Goal: Communication & Community: Answer question/provide support

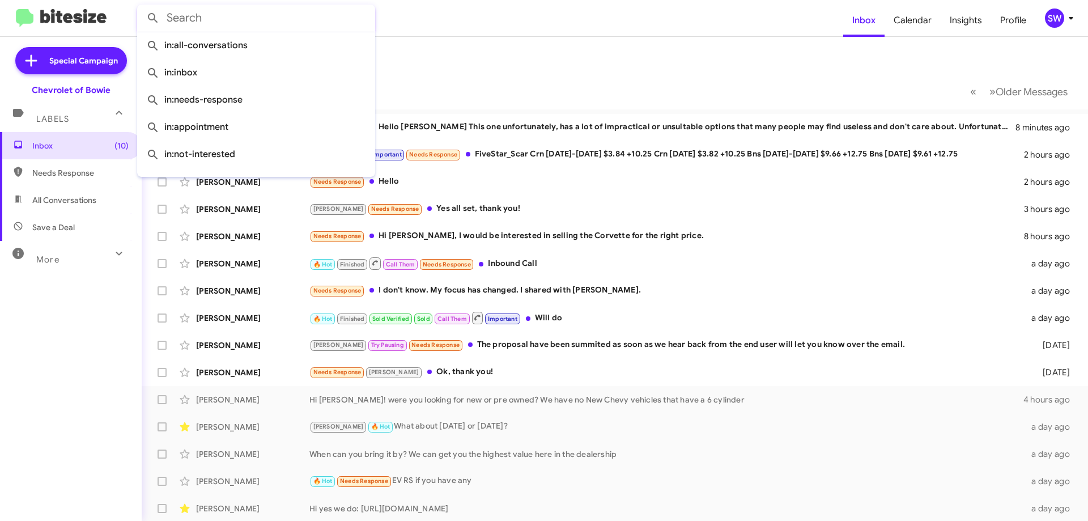
drag, startPoint x: 210, startPoint y: 16, endPoint x: 224, endPoint y: 15, distance: 13.6
click at [211, 16] on input "text" at bounding box center [256, 18] width 238 height 27
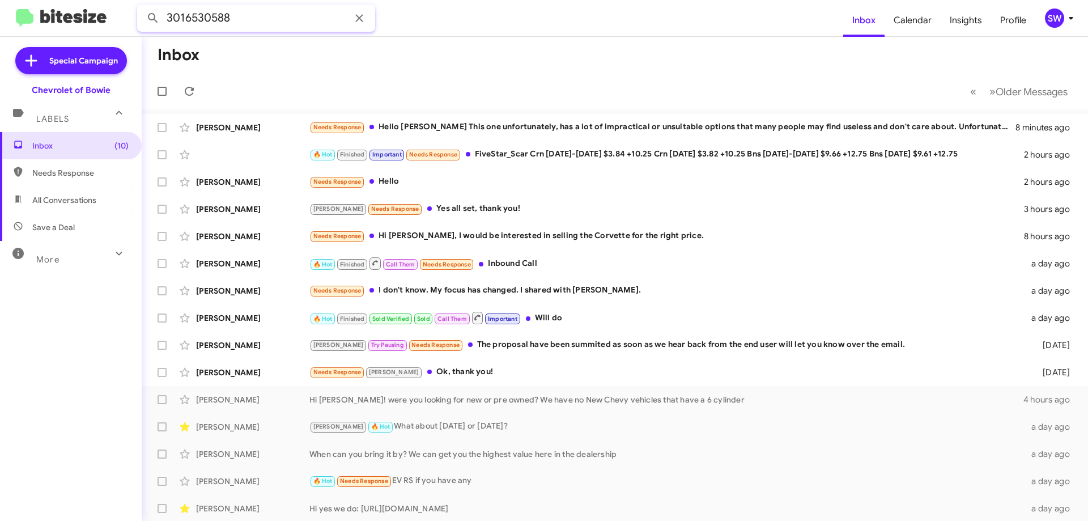
type input "3016530588"
click at [142, 7] on button at bounding box center [153, 18] width 23 height 23
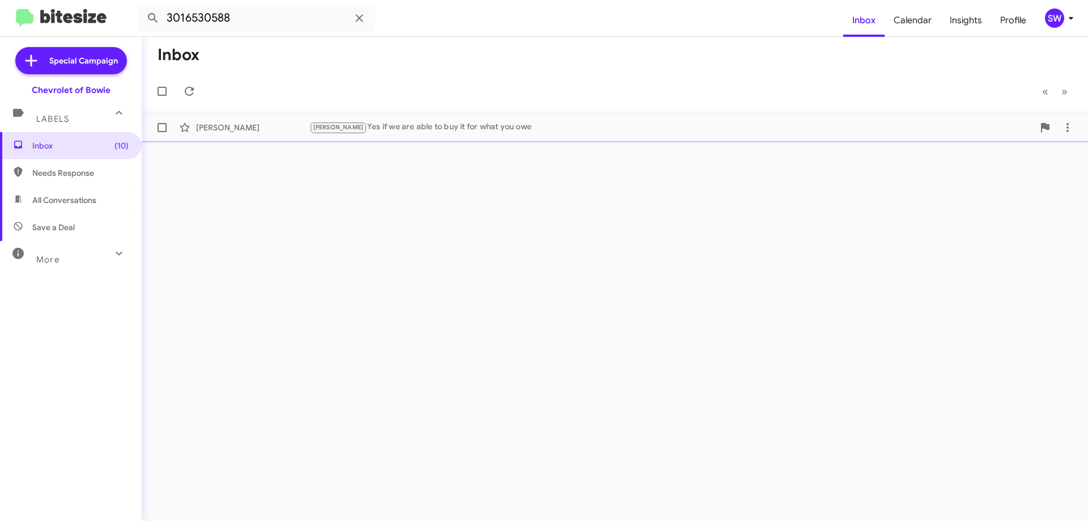
click at [429, 119] on div "[PERSON_NAME] Yes if we are able to buy it for what you owe [DATE]" at bounding box center [615, 127] width 928 height 23
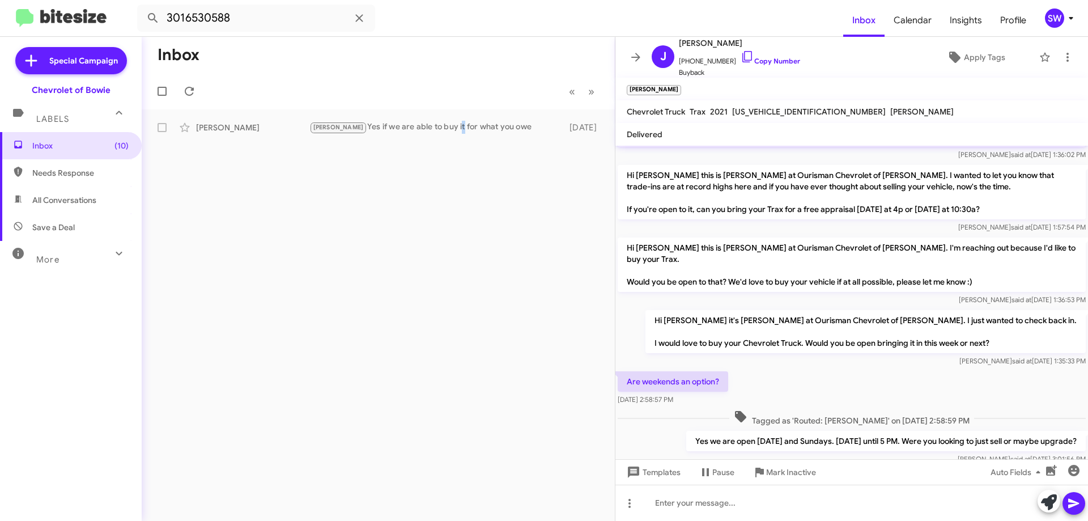
scroll to position [747, 0]
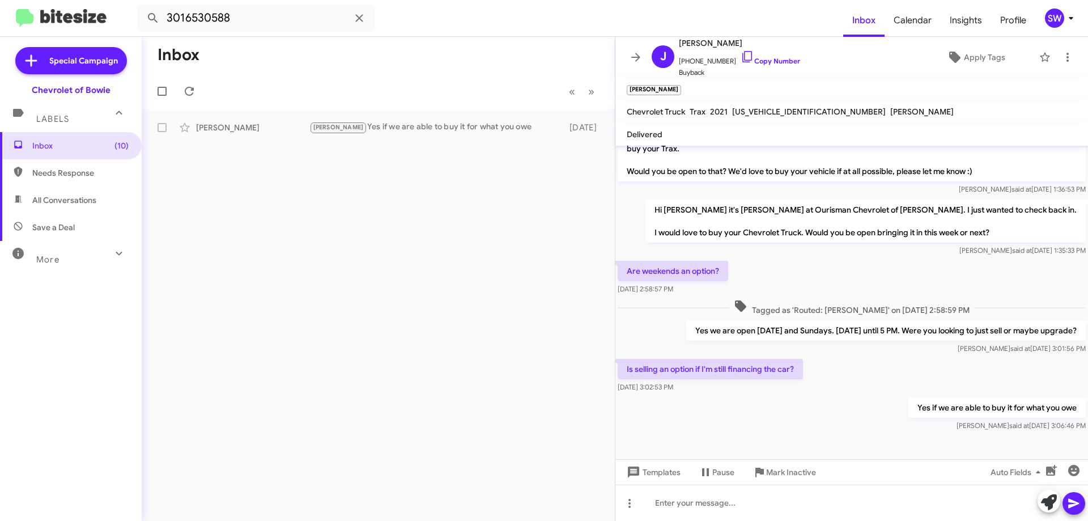
click at [762, 112] on span "[US_VEHICLE_IDENTIFICATION_NUMBER]" at bounding box center [809, 112] width 154 height 10
click at [795, 110] on span "[US_VEHICLE_IDENTIFICATION_NUMBER]" at bounding box center [809, 112] width 154 height 10
click at [777, 108] on span "[US_VEHICLE_IDENTIFICATION_NUMBER]" at bounding box center [809, 112] width 154 height 10
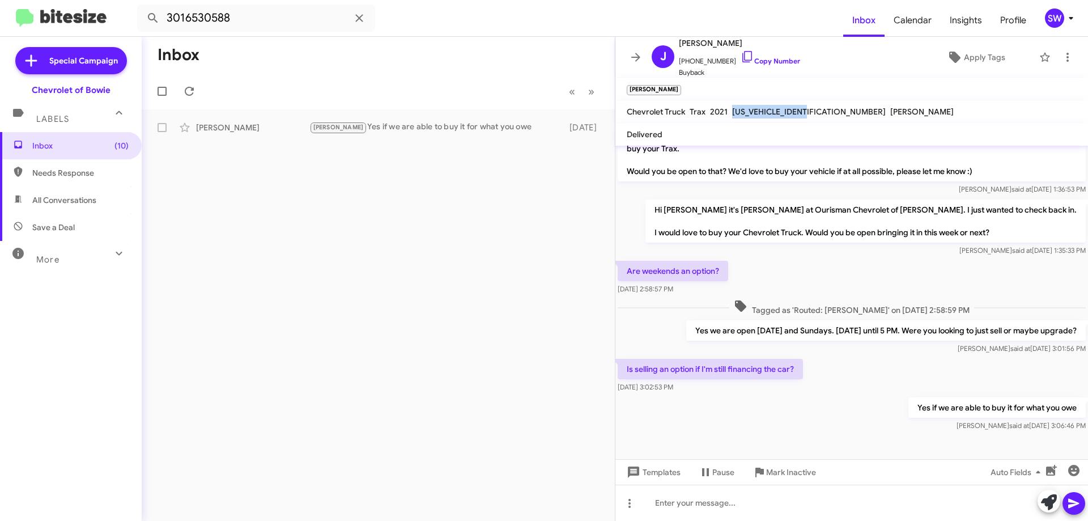
copy span "[US_VEHICLE_IDENTIFICATION_NUMBER]"
drag, startPoint x: 736, startPoint y: 54, endPoint x: 824, endPoint y: 53, distance: 87.3
click at [741, 54] on icon at bounding box center [748, 57] width 14 height 14
copy span "[US_VEHICLE_IDENTIFICATION_NUMBER]"
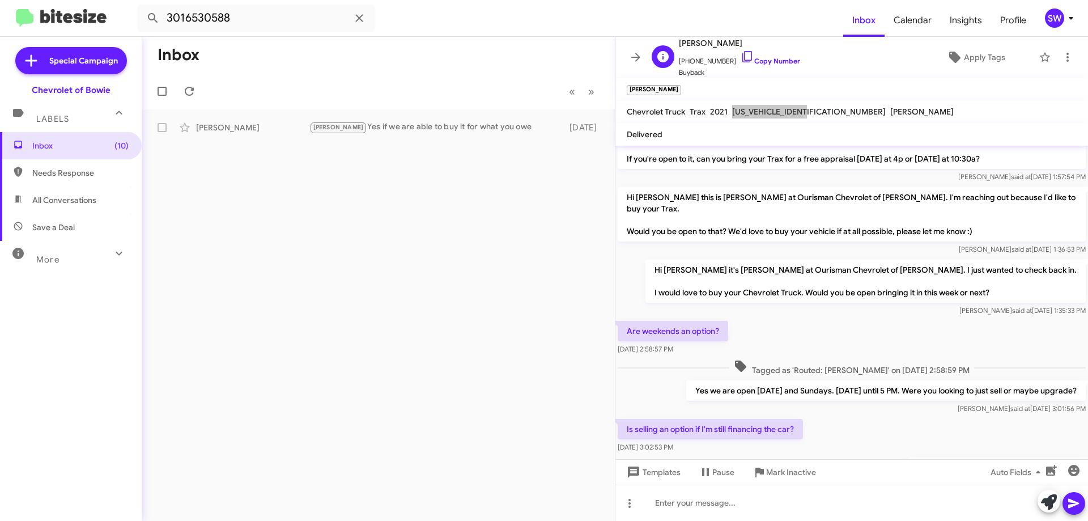
scroll to position [633, 0]
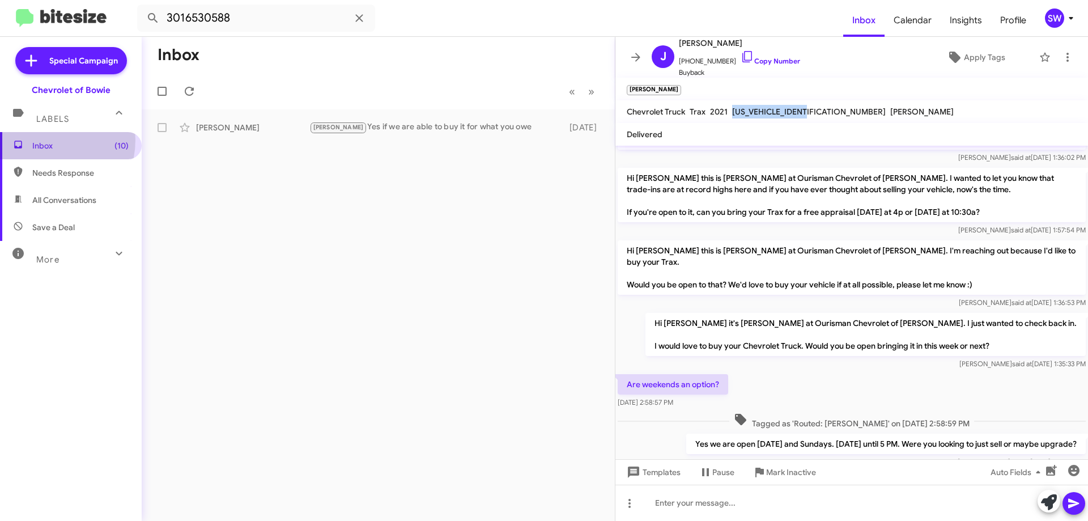
click at [45, 140] on span "Inbox (10)" at bounding box center [80, 145] width 96 height 11
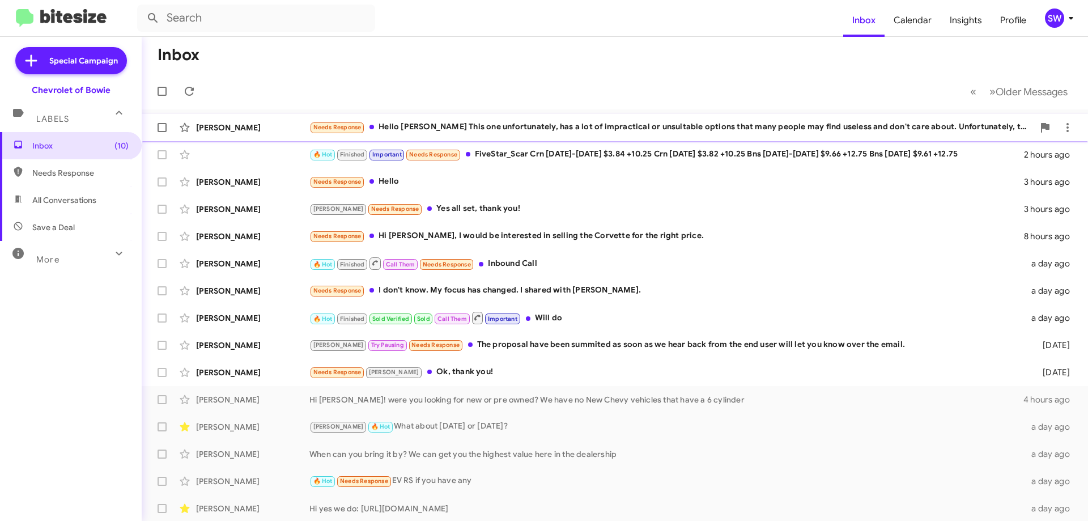
click at [502, 131] on div "Needs Response Hello [PERSON_NAME] This one unfortunately, has a lot of impract…" at bounding box center [671, 127] width 724 height 13
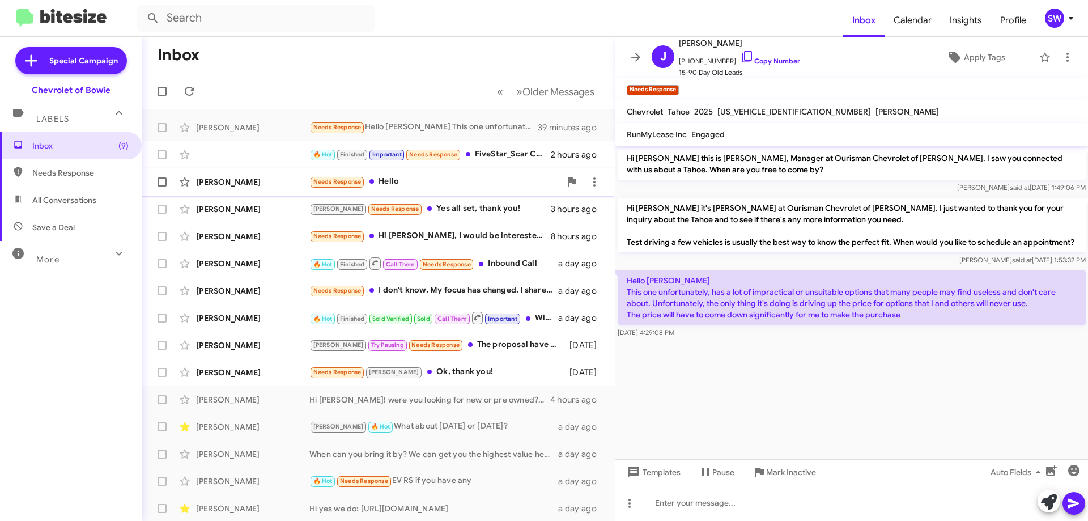
click at [402, 183] on div "Needs Response Hello" at bounding box center [434, 181] width 251 height 13
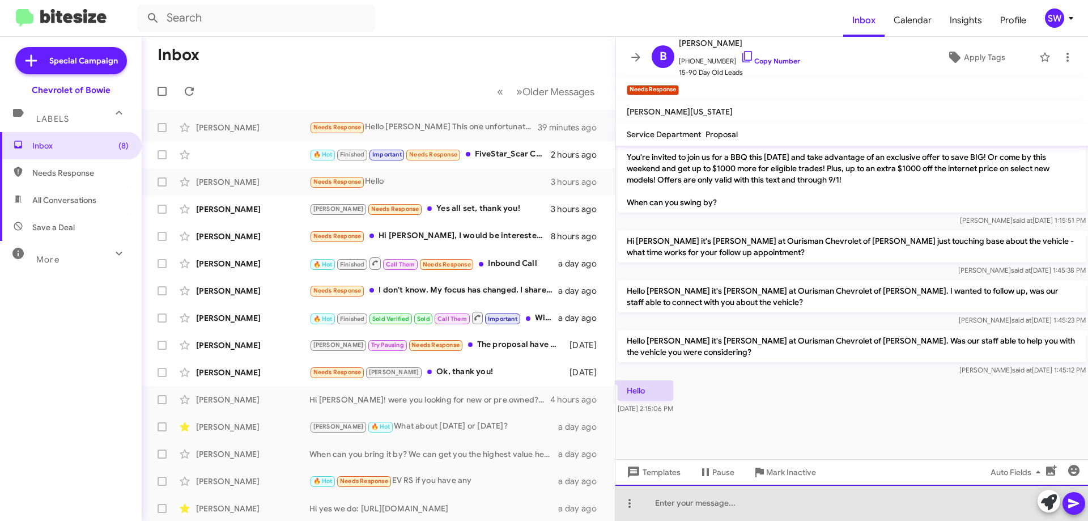
click at [714, 506] on div at bounding box center [852, 503] width 473 height 36
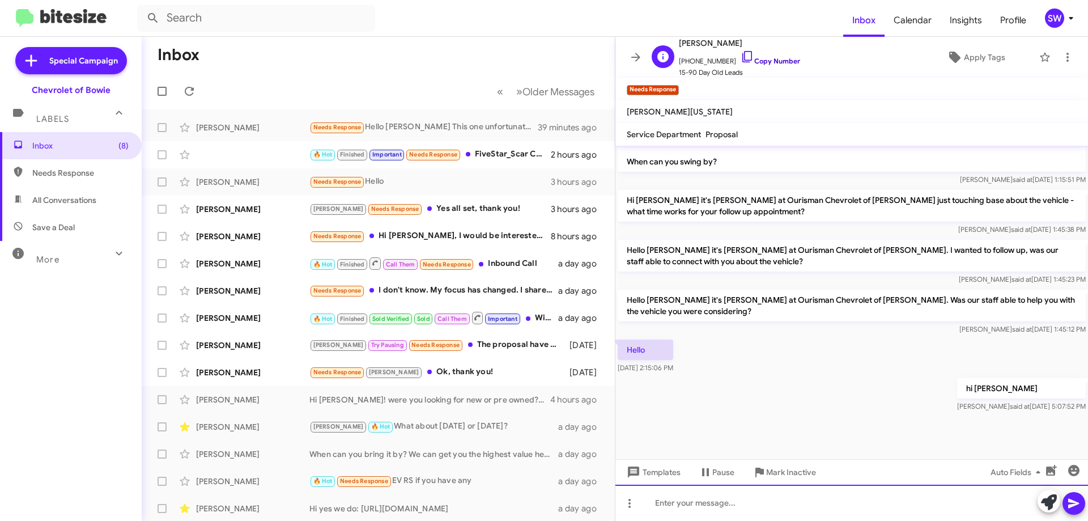
scroll to position [802, 0]
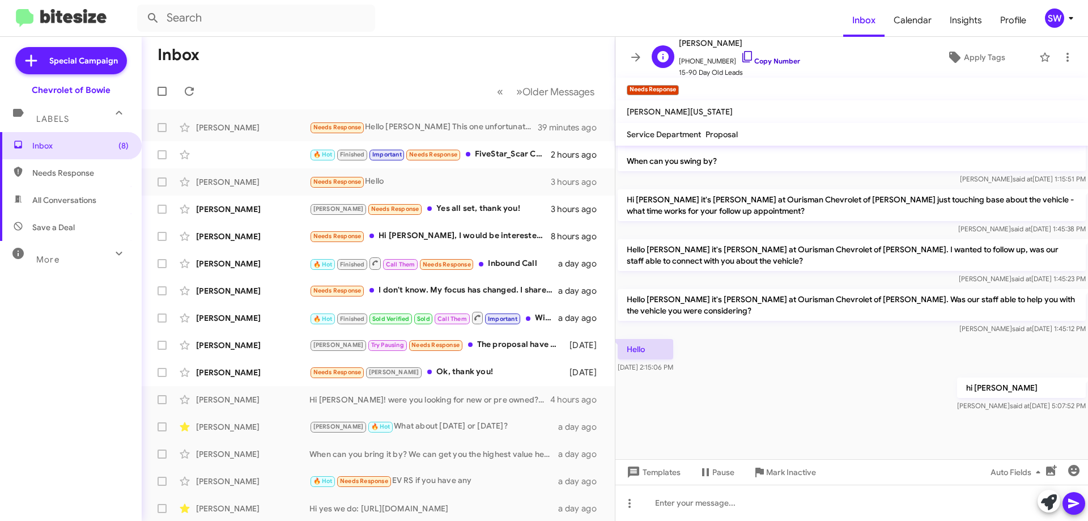
click at [743, 58] on icon at bounding box center [748, 56] width 10 height 11
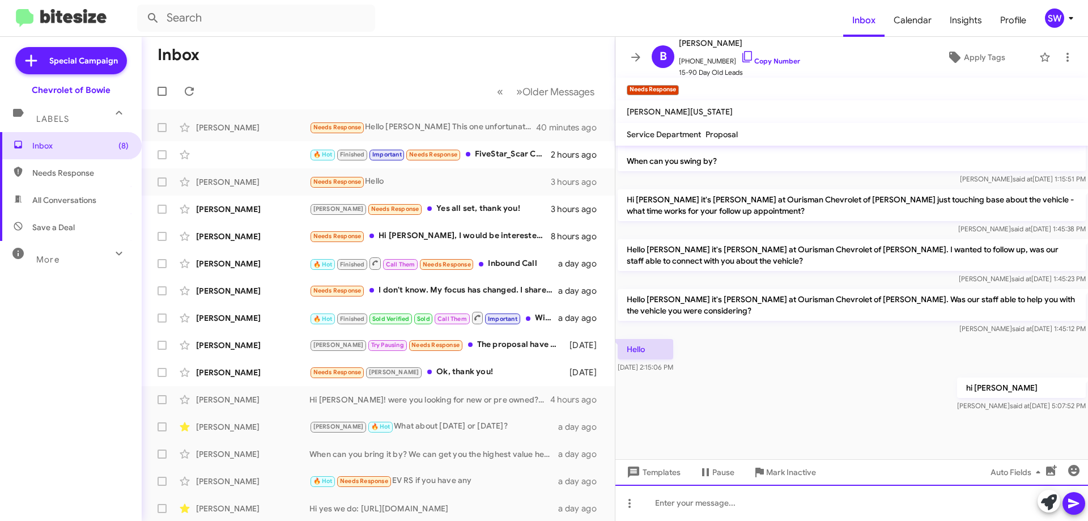
click at [710, 505] on div at bounding box center [852, 503] width 473 height 36
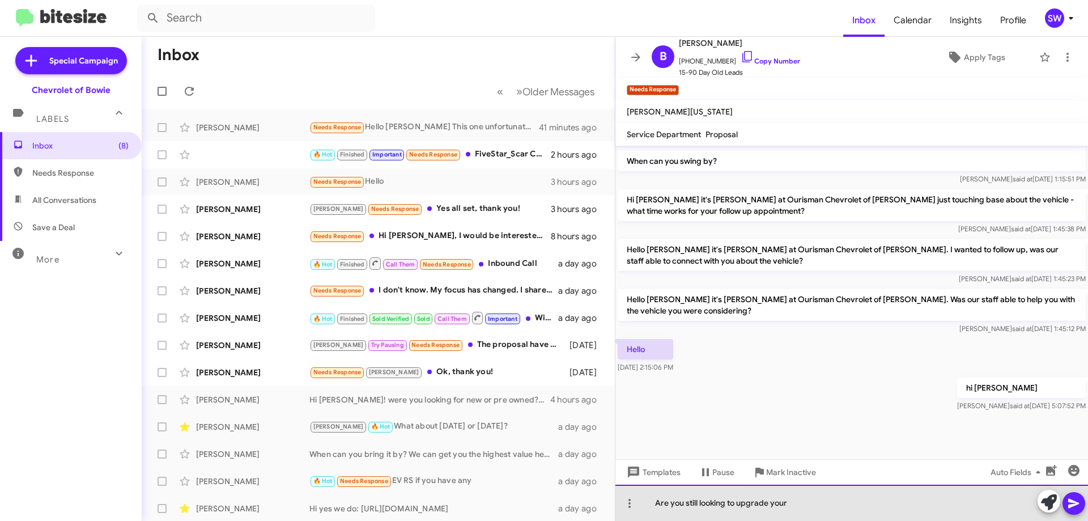
click at [843, 504] on div "Are you still looking to upgrade your" at bounding box center [852, 503] width 473 height 36
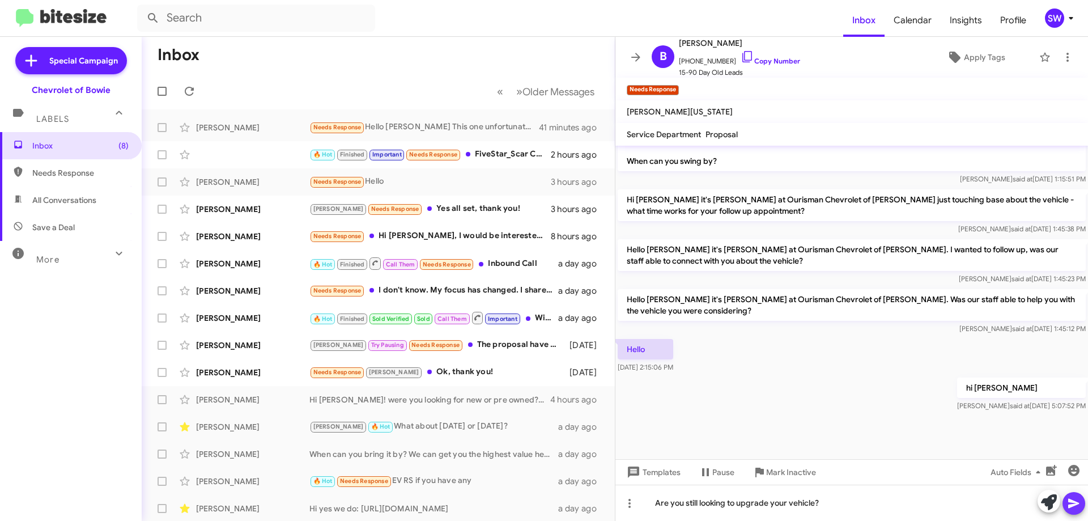
drag, startPoint x: 1068, startPoint y: 507, endPoint x: 1082, endPoint y: 495, distance: 18.5
click at [1071, 503] on icon at bounding box center [1074, 504] width 14 height 14
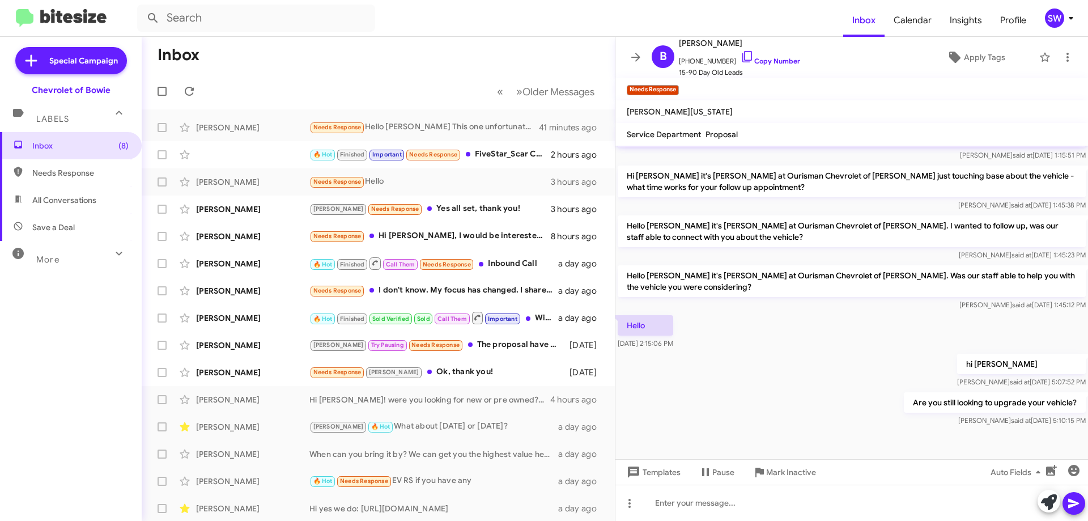
scroll to position [843, 0]
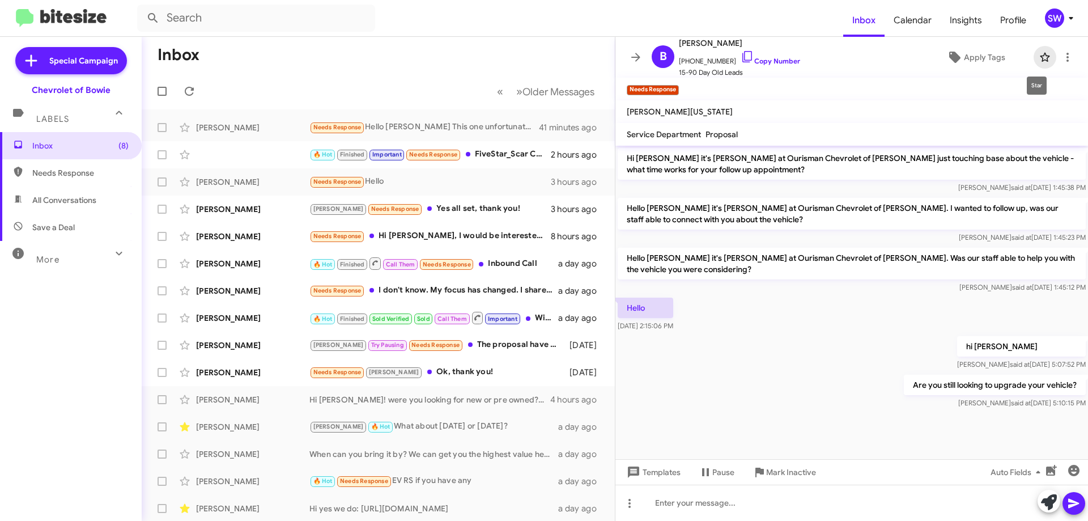
click at [1038, 56] on icon at bounding box center [1045, 57] width 14 height 14
drag, startPoint x: 430, startPoint y: 208, endPoint x: 517, endPoint y: 207, distance: 87.3
click at [443, 205] on div "[PERSON_NAME] Needs Response Yes all set, thank you!" at bounding box center [434, 208] width 251 height 13
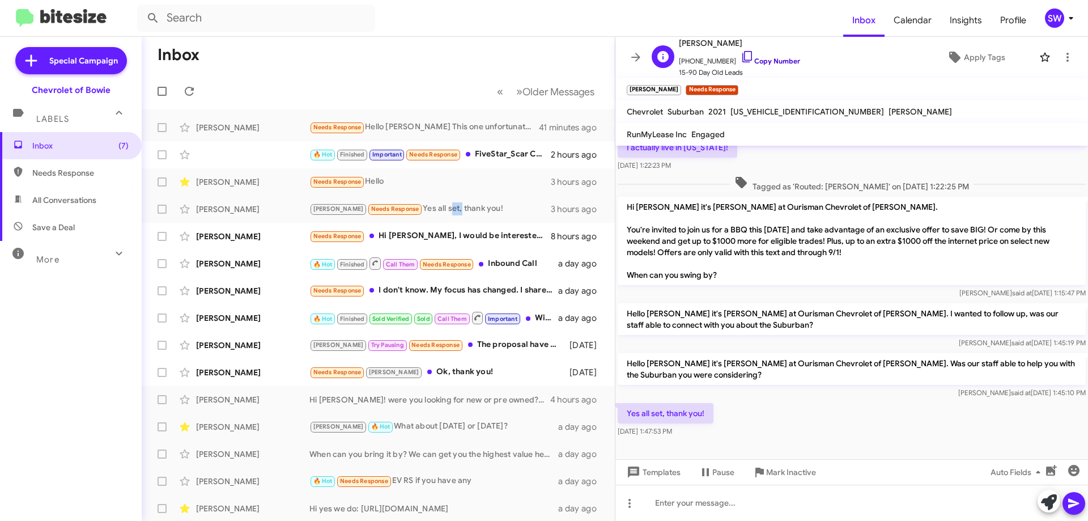
click at [741, 57] on icon at bounding box center [748, 57] width 14 height 14
drag, startPoint x: 781, startPoint y: 478, endPoint x: 819, endPoint y: 463, distance: 41.5
click at [781, 478] on span "Mark Inactive" at bounding box center [791, 472] width 50 height 20
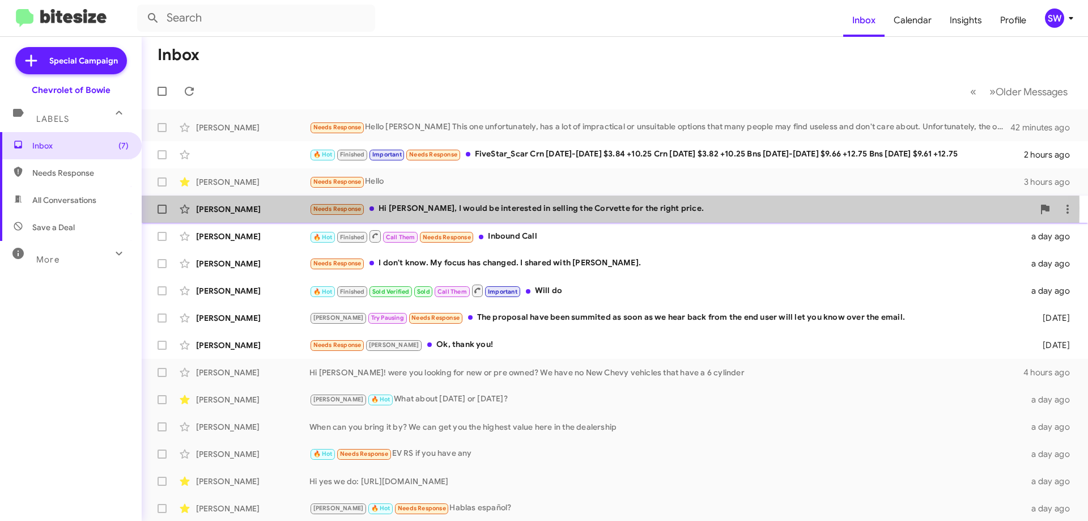
drag, startPoint x: 426, startPoint y: 207, endPoint x: 445, endPoint y: 207, distance: 19.3
click at [426, 208] on div "Needs Response Hi [PERSON_NAME], I would be interested in selling the Corvette …" at bounding box center [671, 208] width 724 height 13
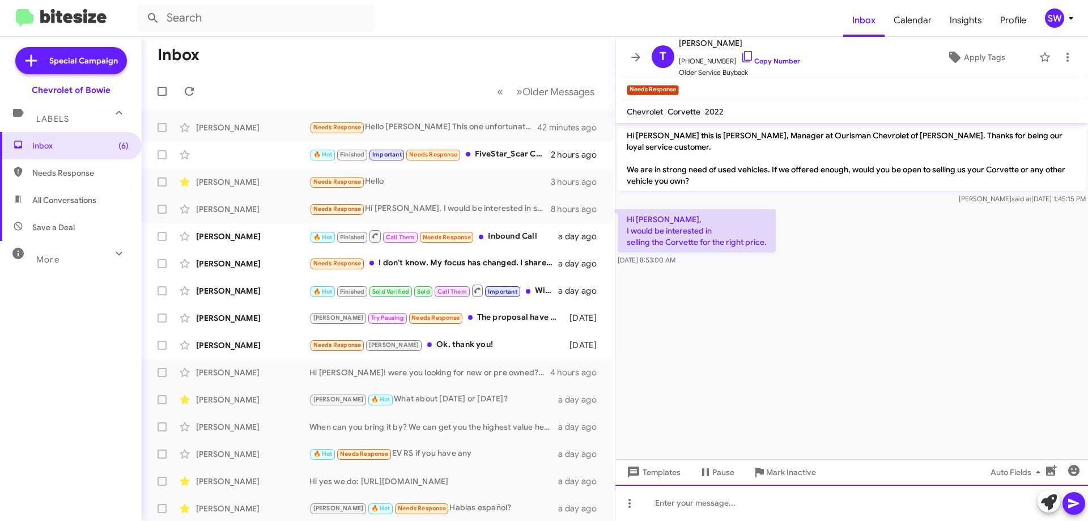
click at [719, 502] on div at bounding box center [852, 503] width 473 height 36
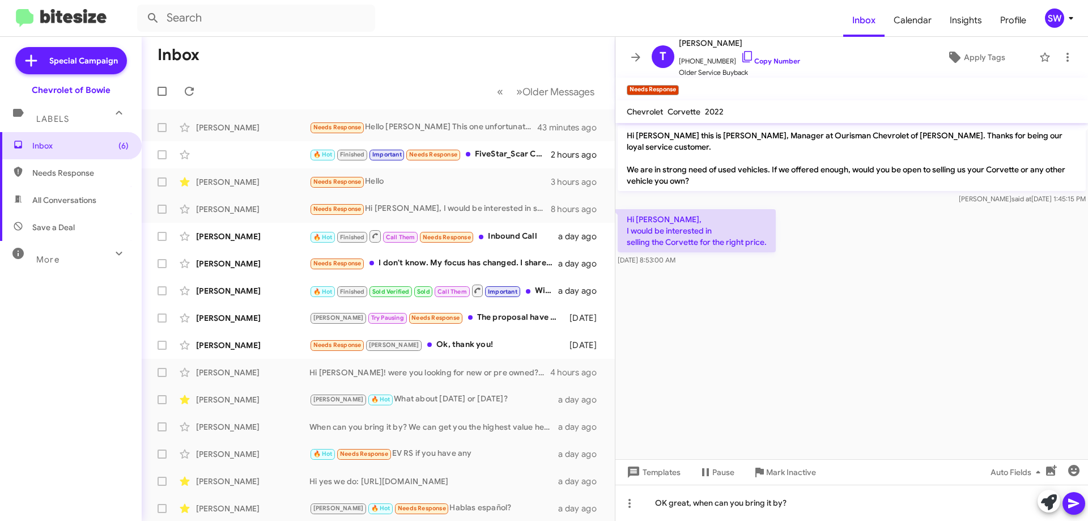
click at [1074, 502] on icon at bounding box center [1073, 504] width 11 height 10
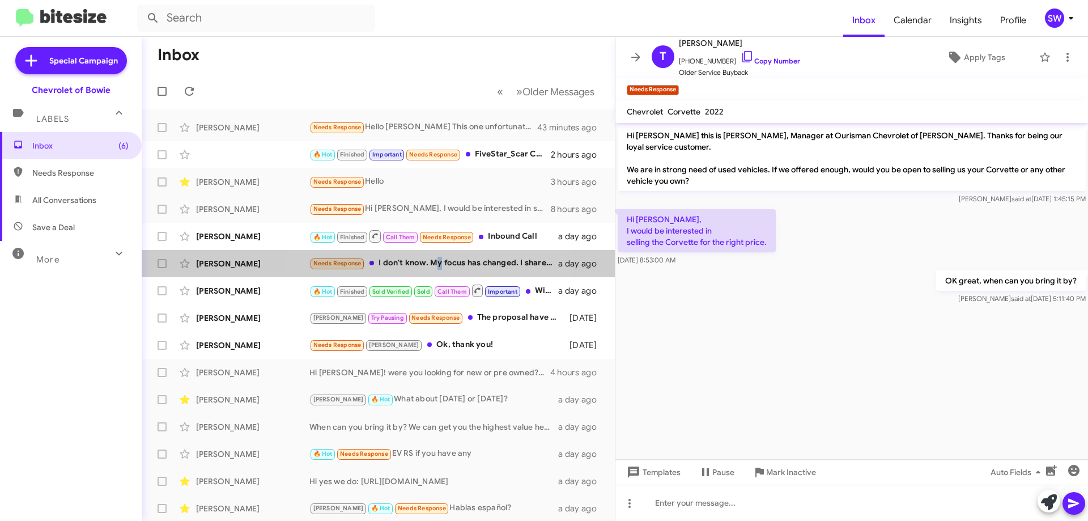
drag, startPoint x: 436, startPoint y: 261, endPoint x: 701, endPoint y: 276, distance: 265.1
click at [439, 261] on div "Needs Response I don't know. My focus has changed. I shared with [PERSON_NAME]." at bounding box center [433, 263] width 249 height 13
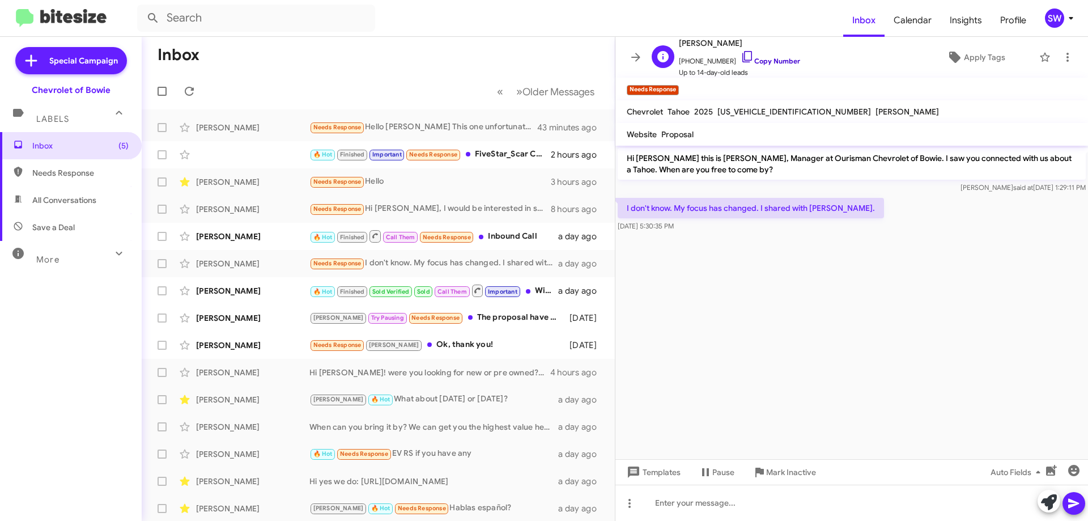
click at [741, 56] on icon at bounding box center [748, 57] width 14 height 14
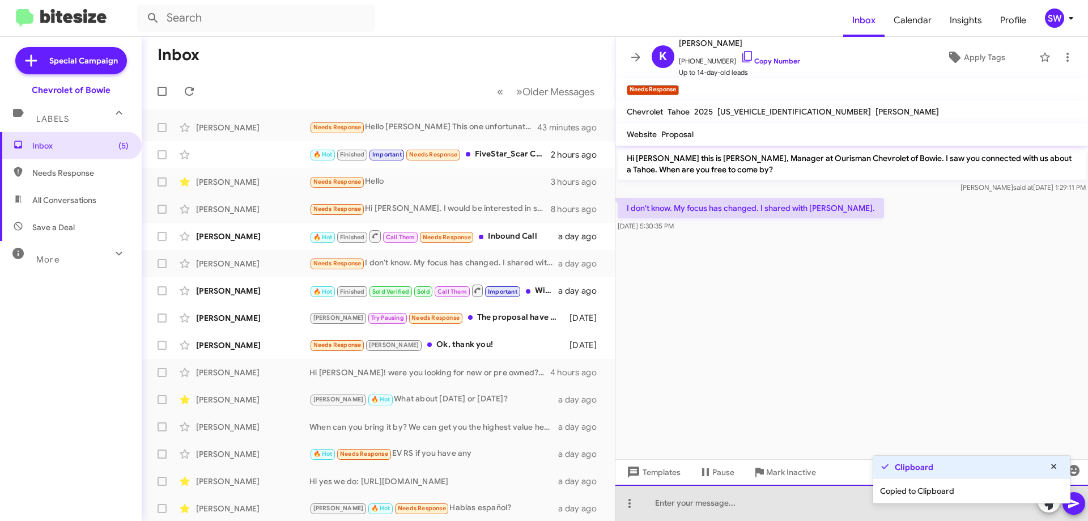
click at [703, 512] on div at bounding box center [852, 503] width 473 height 36
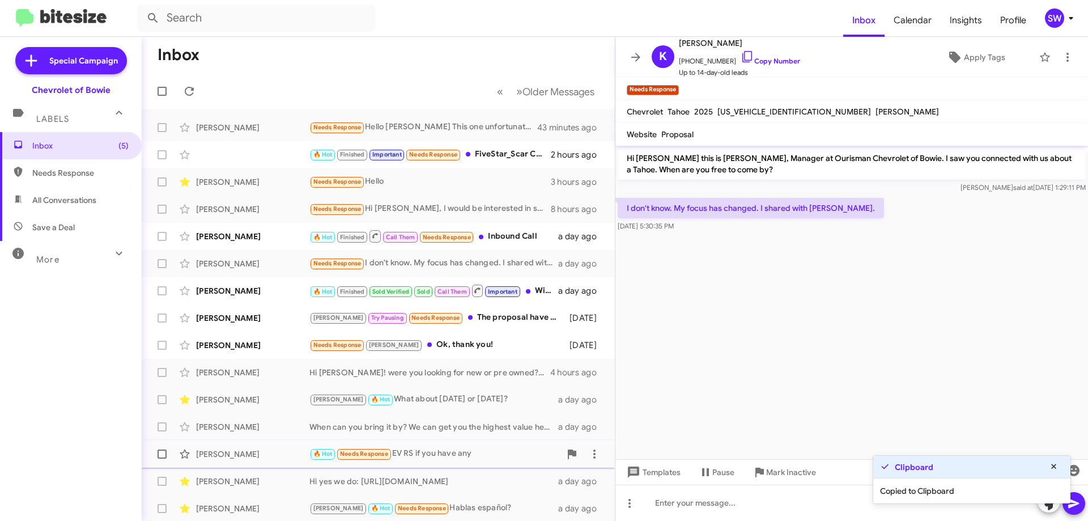
drag, startPoint x: 781, startPoint y: 470, endPoint x: 815, endPoint y: 446, distance: 41.5
click at [781, 467] on span "Mark Inactive" at bounding box center [791, 472] width 50 height 20
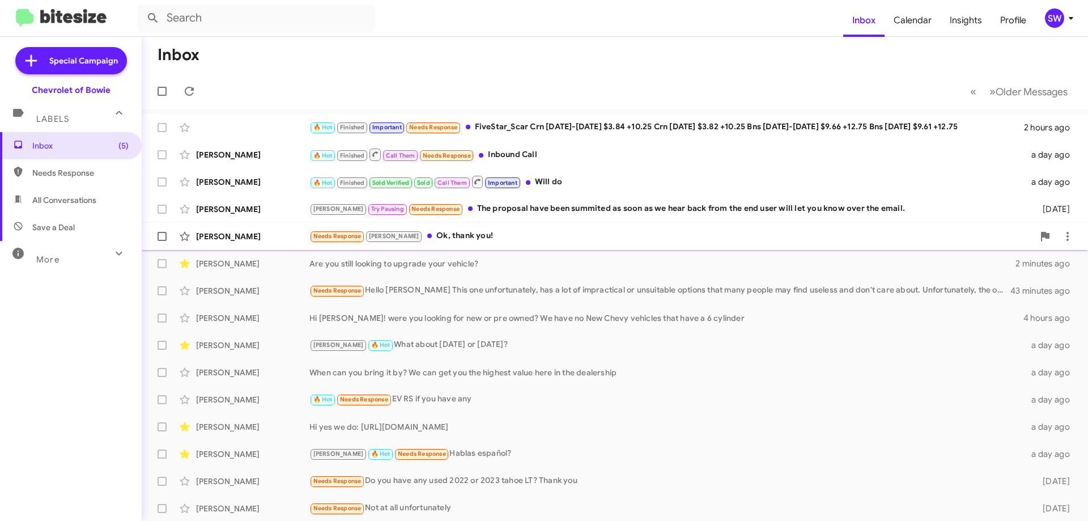
click at [428, 236] on div "Needs Response [PERSON_NAME], thank you!" at bounding box center [671, 236] width 724 height 13
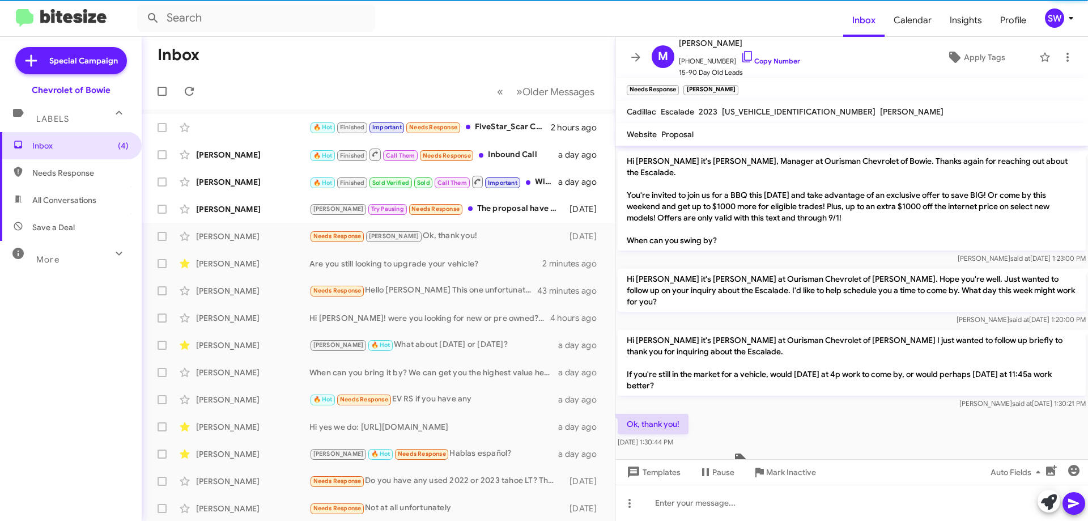
scroll to position [110, 0]
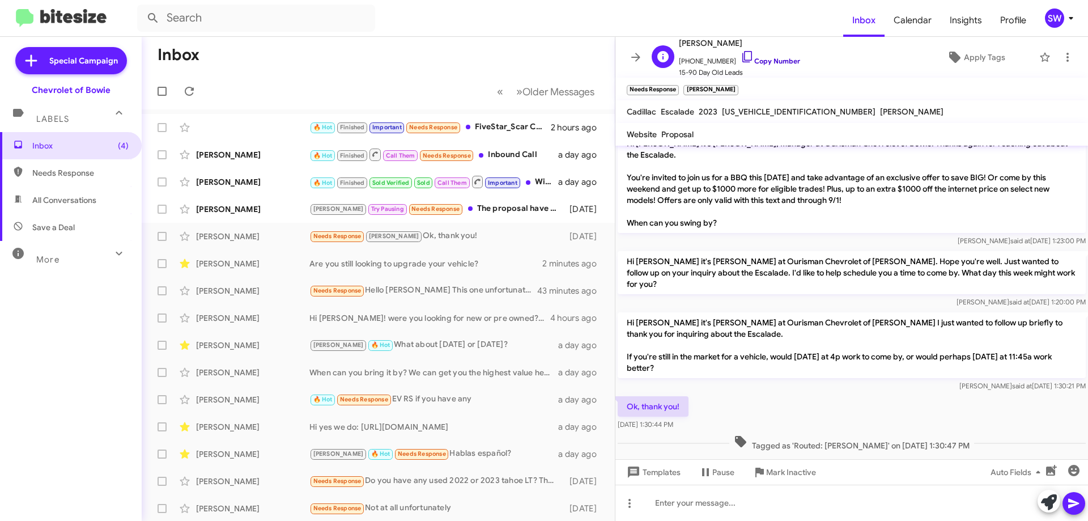
click at [741, 53] on icon at bounding box center [748, 57] width 14 height 14
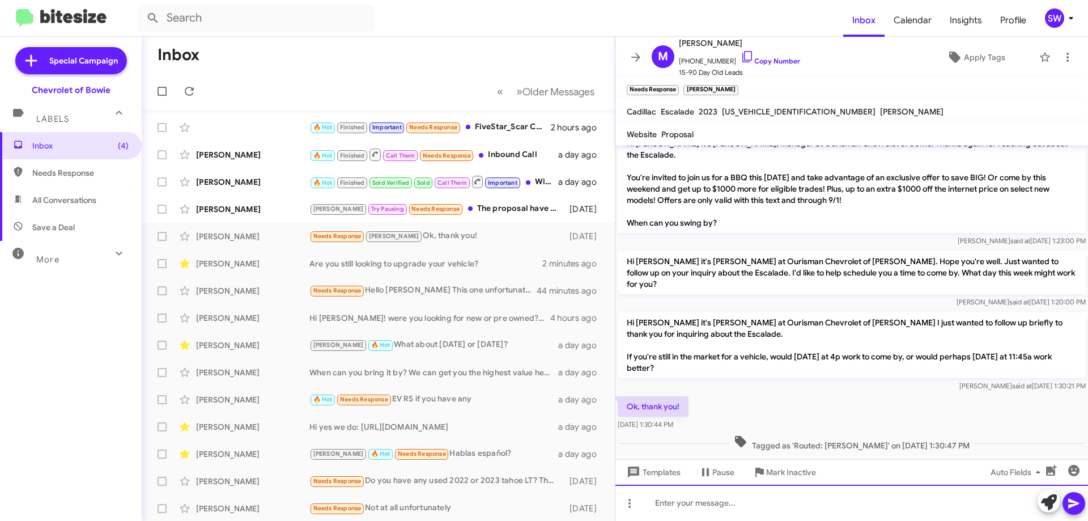
click at [709, 499] on div at bounding box center [852, 503] width 473 height 36
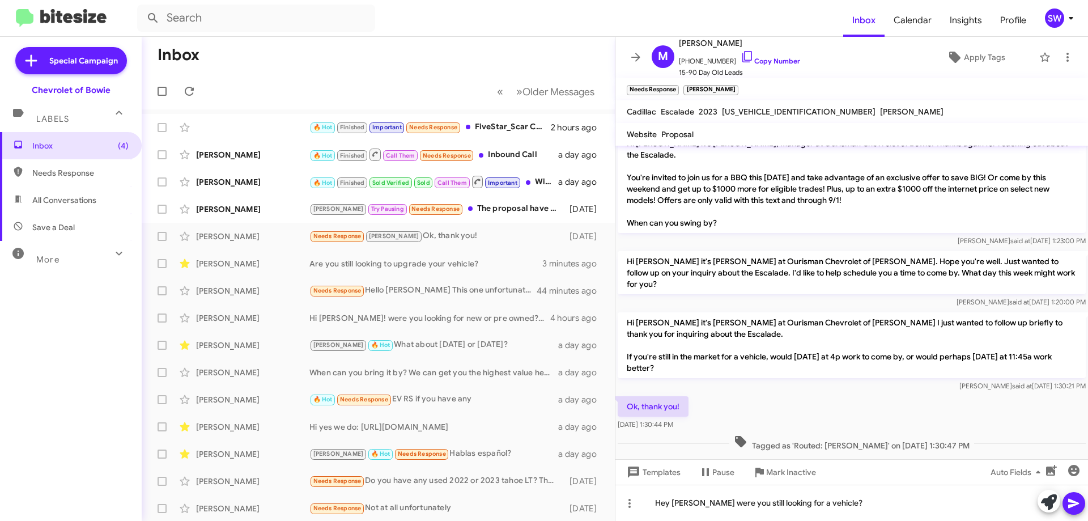
click at [1076, 508] on icon at bounding box center [1074, 504] width 14 height 14
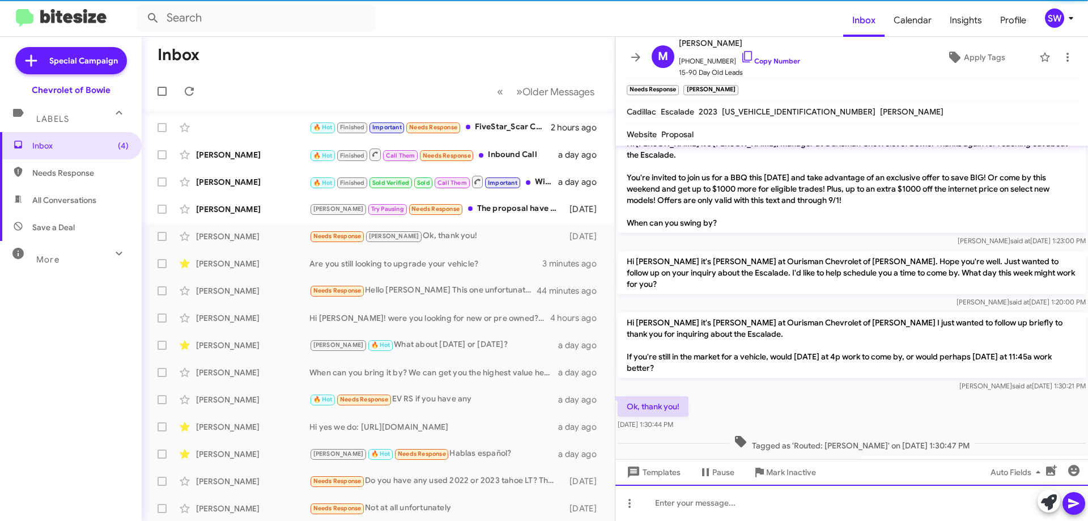
scroll to position [0, 0]
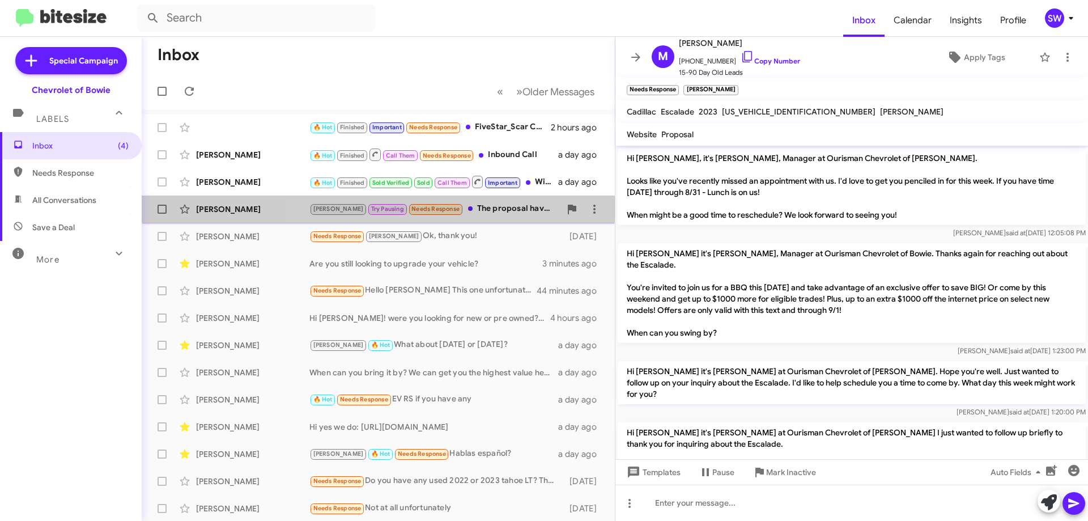
drag, startPoint x: 459, startPoint y: 213, endPoint x: 554, endPoint y: 219, distance: 95.5
click at [460, 213] on div "[PERSON_NAME] Pausing Needs Response The proposal have been summited as soon as…" at bounding box center [434, 208] width 251 height 13
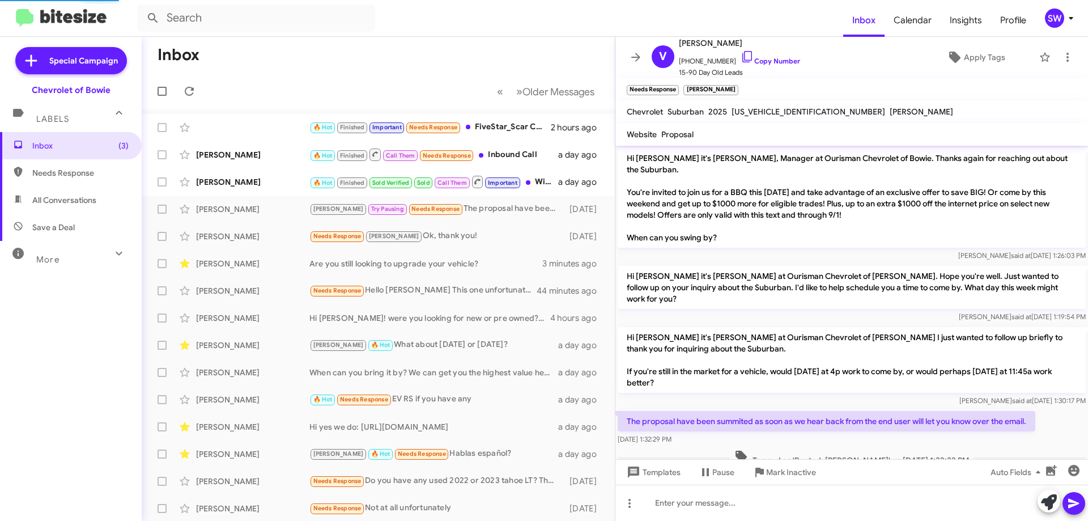
scroll to position [12, 0]
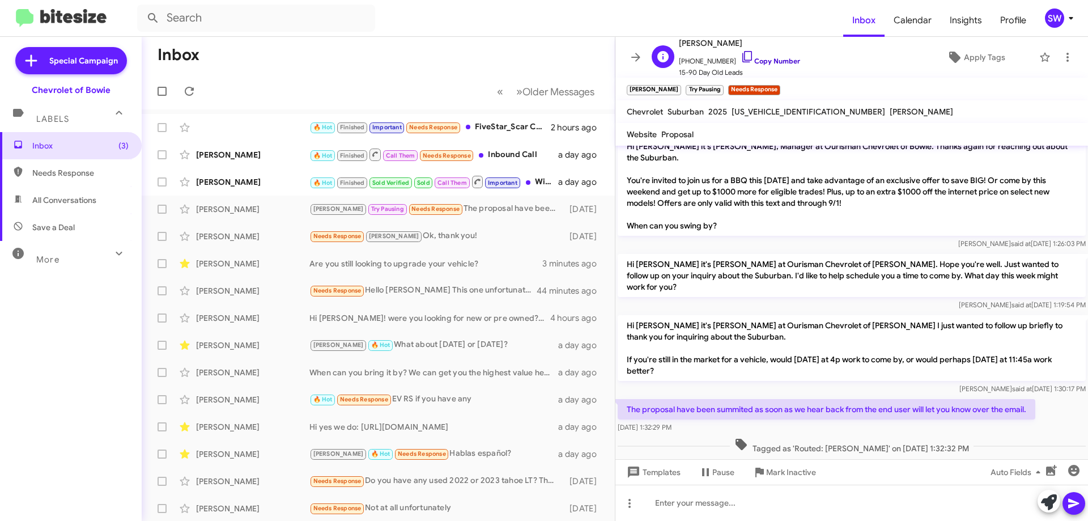
click at [743, 56] on icon at bounding box center [748, 56] width 10 height 11
drag, startPoint x: 788, startPoint y: 472, endPoint x: 802, endPoint y: 465, distance: 16.0
click at [788, 473] on span "Mark Inactive" at bounding box center [791, 472] width 50 height 20
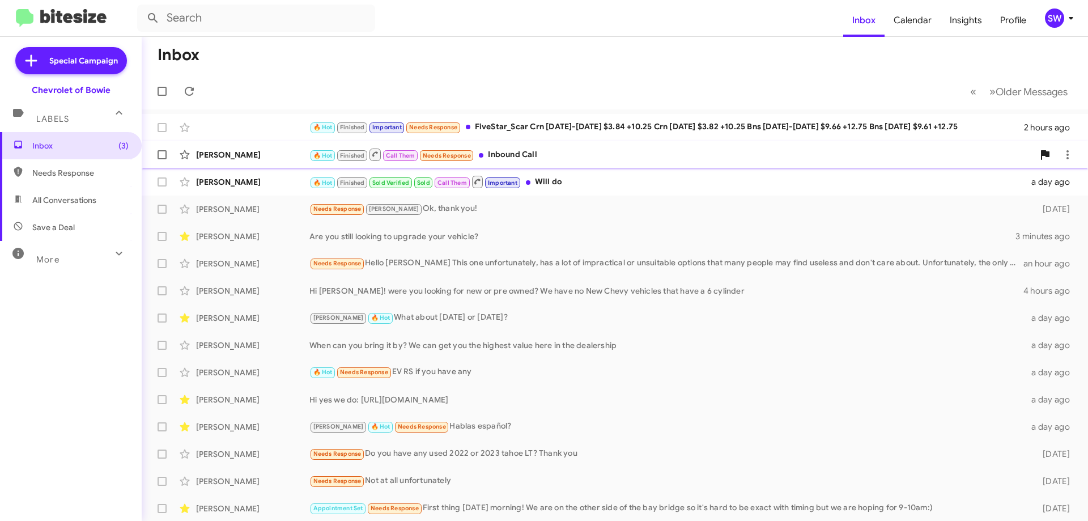
click at [509, 152] on div "🔥 Hot Finished Call Them Needs Response Inbound Call" at bounding box center [671, 154] width 724 height 14
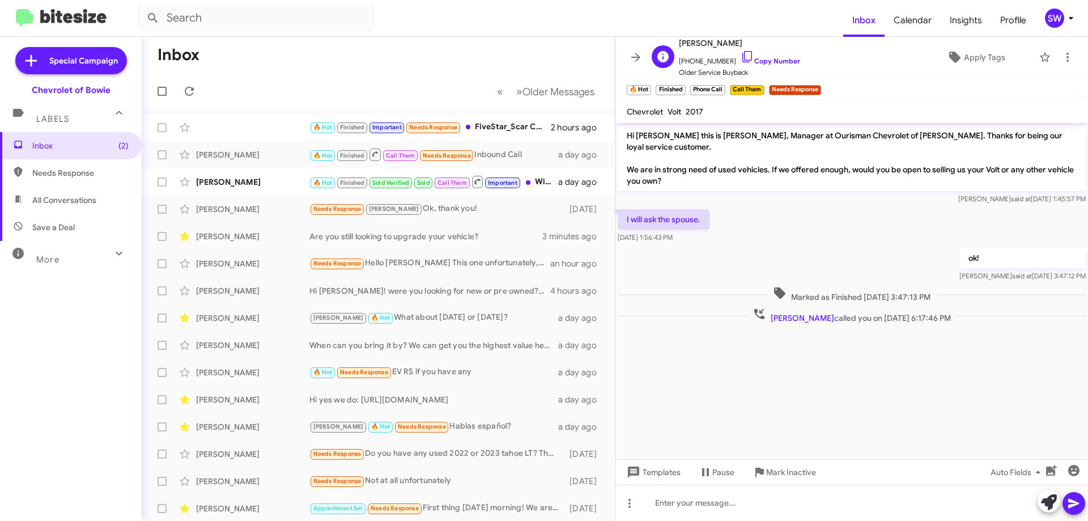
drag, startPoint x: 735, startPoint y: 54, endPoint x: 828, endPoint y: 66, distance: 93.1
click at [741, 55] on icon at bounding box center [748, 57] width 14 height 14
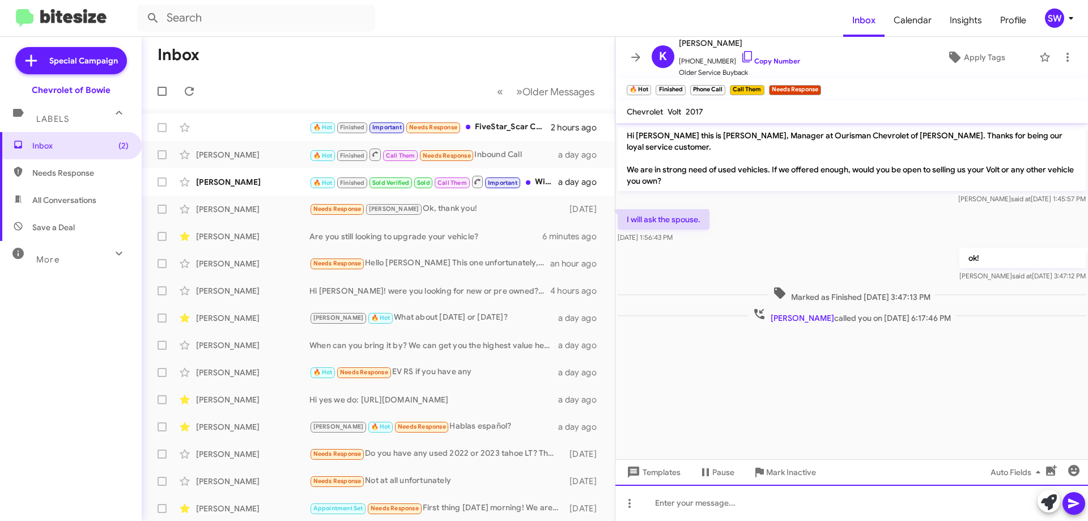
drag, startPoint x: 697, startPoint y: 508, endPoint x: 759, endPoint y: 503, distance: 61.9
click at [698, 507] on div at bounding box center [852, 503] width 473 height 36
drag, startPoint x: 830, startPoint y: 508, endPoint x: 834, endPoint y: 503, distance: 6.0
click at [830, 507] on div "Hey [PERSON_NAME] this is [PERSON_NAME] from [PERSON_NAME]" at bounding box center [852, 503] width 473 height 36
